Goal: Task Accomplishment & Management: Manage account settings

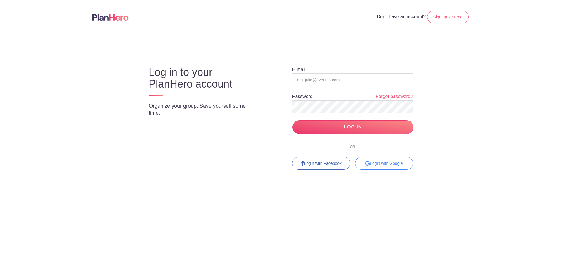
click at [302, 81] on input "email" at bounding box center [352, 79] width 121 height 13
type input "[EMAIL_ADDRESS][DOMAIN_NAME]"
click at [293, 120] on input "LOG IN" at bounding box center [353, 127] width 121 height 14
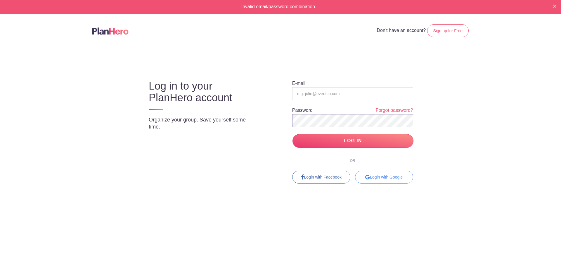
click at [293, 134] on input "LOG IN" at bounding box center [353, 141] width 121 height 14
click at [335, 97] on input "email" at bounding box center [352, 93] width 121 height 13
type input "[EMAIL_ADDRESS][DOMAIN_NAME]"
click at [293, 134] on input "LOG IN" at bounding box center [353, 141] width 121 height 14
click at [334, 90] on input "email" at bounding box center [352, 93] width 121 height 13
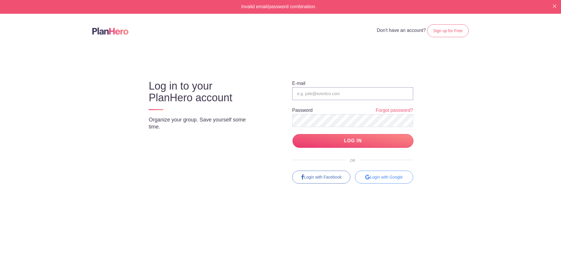
type input "[EMAIL_ADDRESS][DOMAIN_NAME]"
click at [293, 134] on input "LOG IN" at bounding box center [353, 141] width 121 height 14
drag, startPoint x: 375, startPoint y: 90, endPoint x: 365, endPoint y: 97, distance: 12.6
click at [366, 97] on form "E-mail Password Forgot password? LOG IN" at bounding box center [352, 114] width 121 height 68
click at [365, 97] on input "email" at bounding box center [352, 93] width 121 height 13
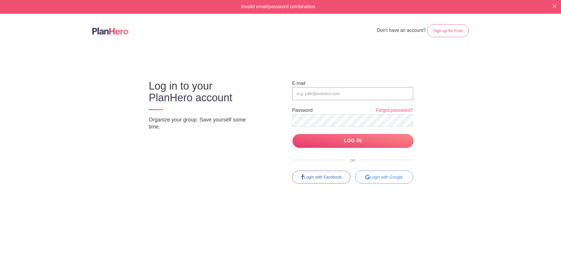
type input "[EMAIL_ADDRESS][DOMAIN_NAME]"
click at [382, 110] on link "Forgot password?" at bounding box center [394, 110] width 37 height 7
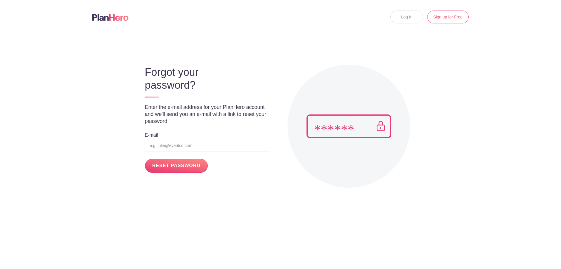
click at [171, 144] on input "email" at bounding box center [207, 145] width 125 height 13
type input "[EMAIL_ADDRESS][DOMAIN_NAME]"
click at [183, 164] on input "RESET PASSWORD" at bounding box center [176, 166] width 63 height 14
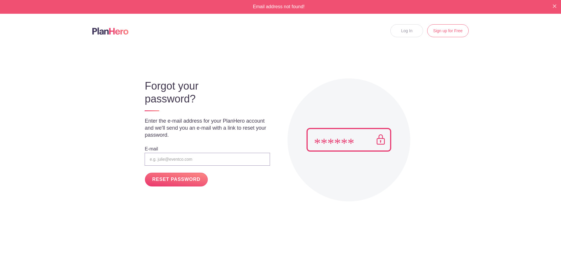
click at [174, 158] on input "email" at bounding box center [207, 159] width 125 height 13
type input "[EMAIL_ADDRESS][DOMAIN_NAME]"
click at [189, 180] on input "RESET PASSWORD" at bounding box center [176, 179] width 63 height 14
